Goal: Information Seeking & Learning: Check status

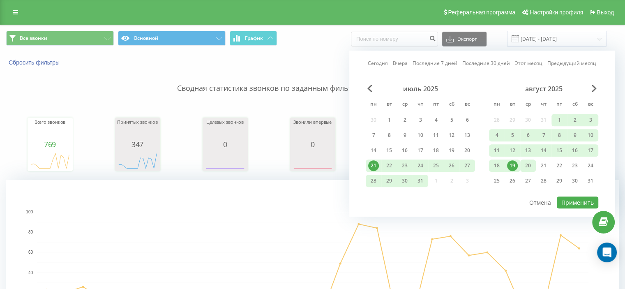
click at [528, 164] on div "20" at bounding box center [528, 165] width 11 height 11
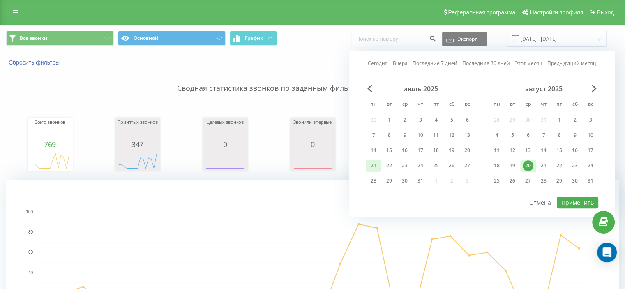
click at [374, 164] on div "21" at bounding box center [373, 165] width 11 height 11
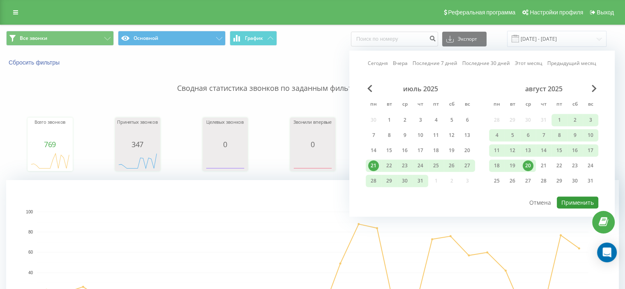
click at [575, 200] on button "Применить" at bounding box center [578, 202] width 42 height 12
type input "[DATE] - [DATE]"
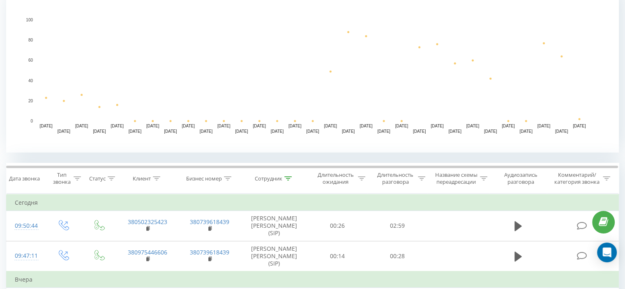
scroll to position [198, 0]
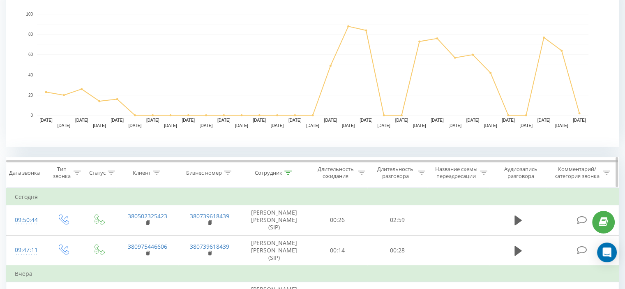
click at [288, 175] on div at bounding box center [287, 172] width 7 height 7
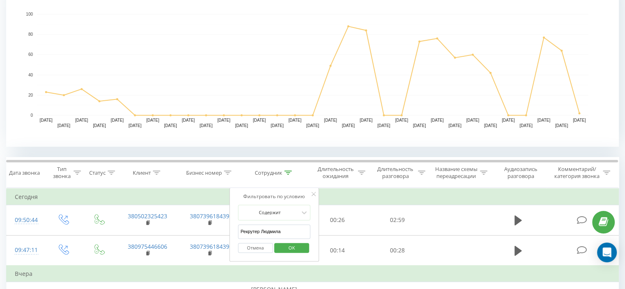
click at [295, 226] on input "Рекрутер Людмила" at bounding box center [274, 231] width 72 height 14
click at [293, 244] on span "OK" at bounding box center [291, 247] width 23 height 13
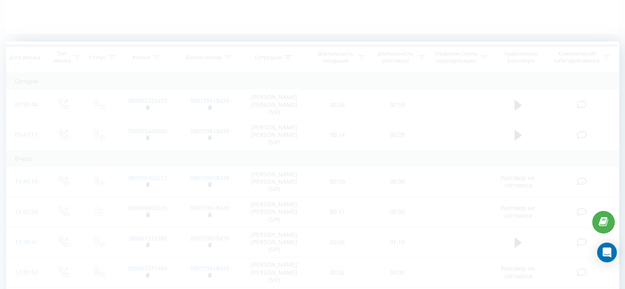
click at [286, 55] on icon at bounding box center [287, 57] width 7 height 4
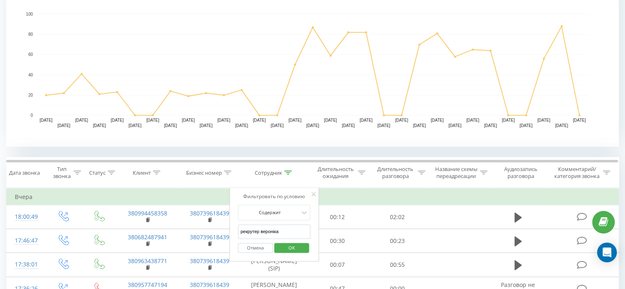
click at [272, 236] on input "рекрутер вероніка" at bounding box center [274, 231] width 72 height 14
type input "рекрутер [PERSON_NAME]"
click at [284, 248] on span "OK" at bounding box center [291, 247] width 23 height 13
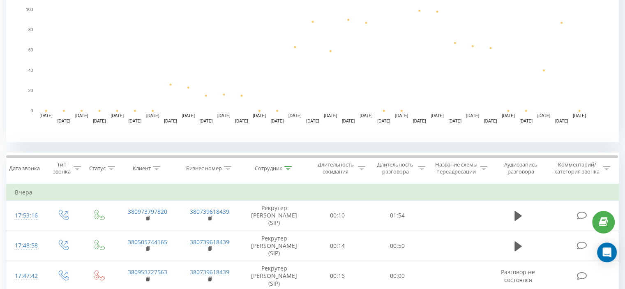
scroll to position [203, 0]
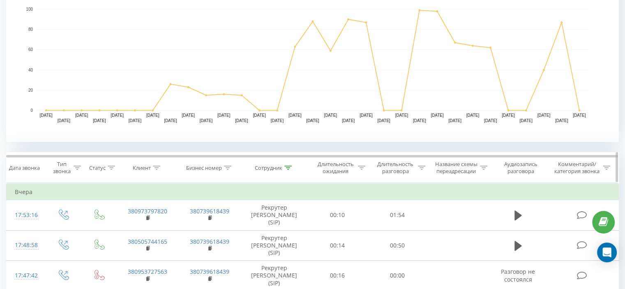
click at [286, 166] on icon at bounding box center [287, 168] width 7 height 4
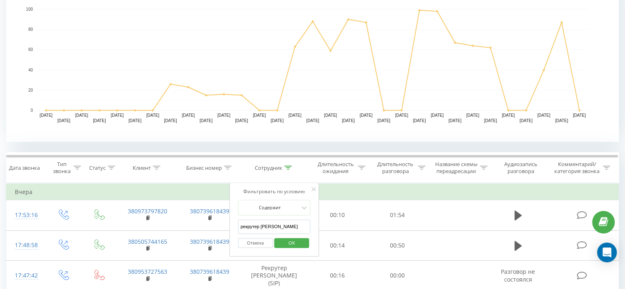
click at [284, 219] on input "рекрутер [PERSON_NAME]" at bounding box center [274, 226] width 72 height 14
click at [290, 237] on span "OK" at bounding box center [291, 242] width 23 height 13
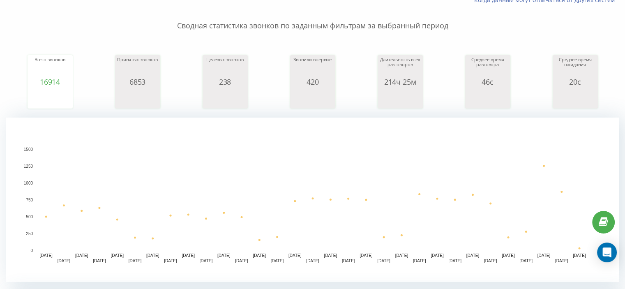
scroll to position [57, 0]
